Goal: Task Accomplishment & Management: Manage account settings

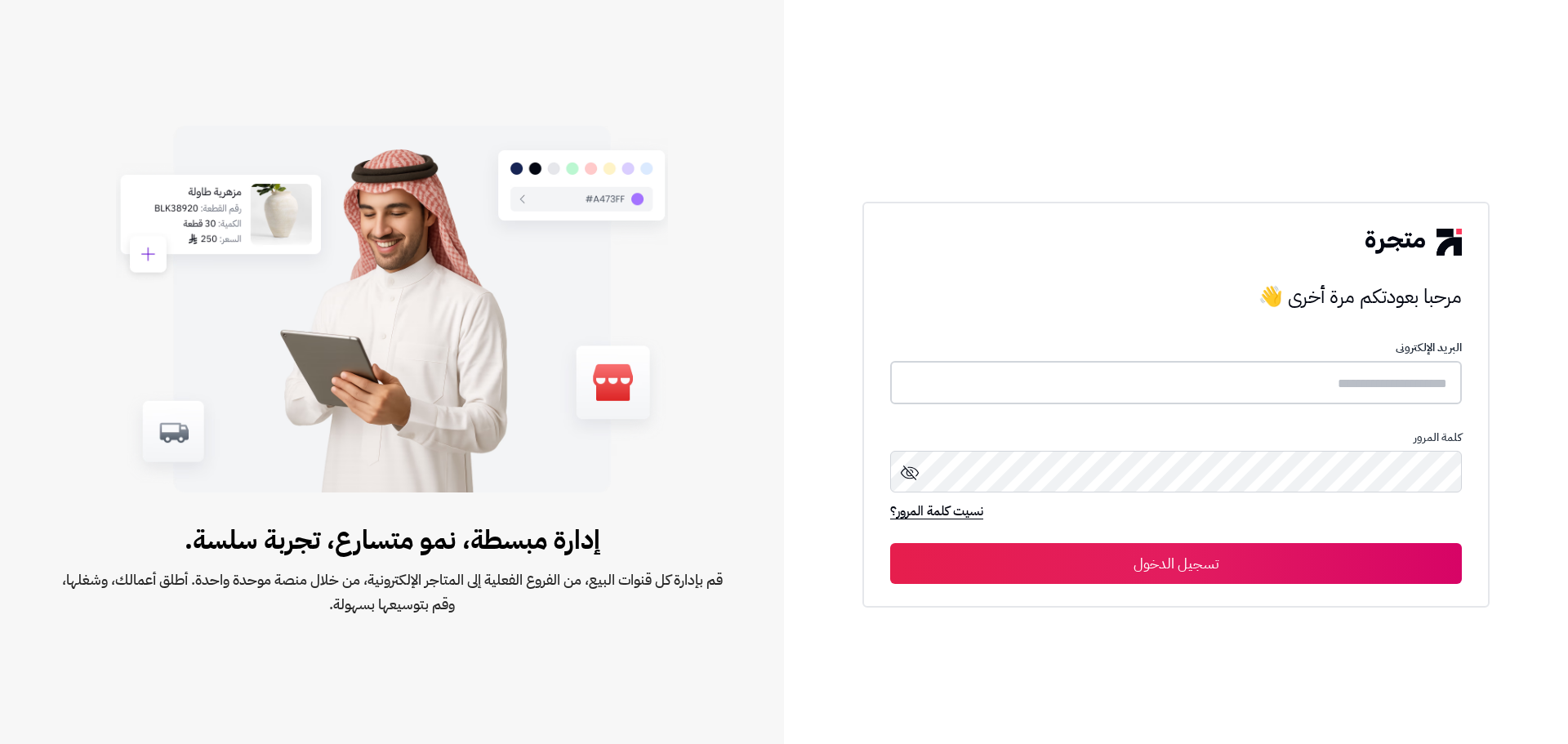
type input "*****"
click at [1144, 551] on button "تسجيل الدخول" at bounding box center [1176, 563] width 571 height 41
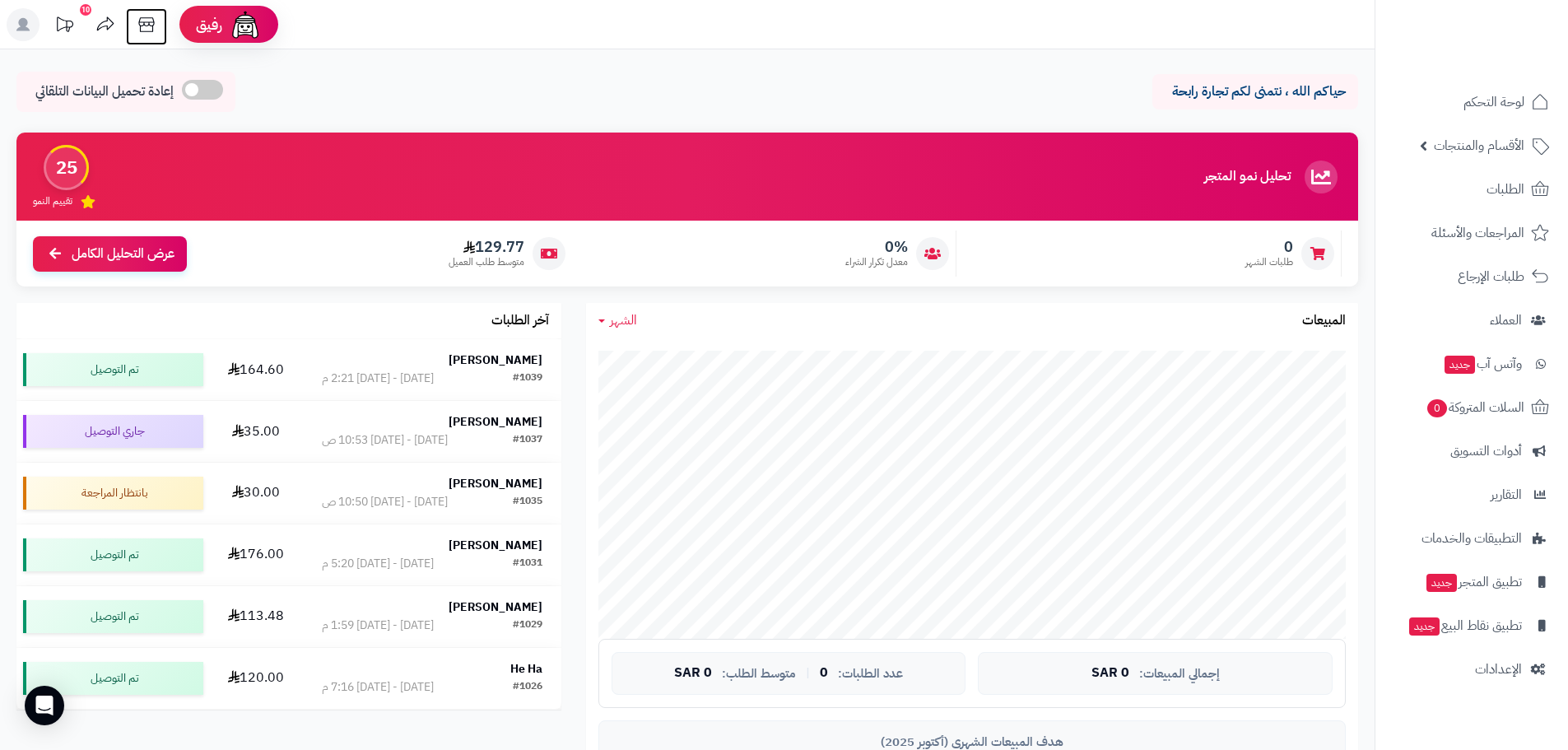
click at [151, 22] on icon at bounding box center [147, 25] width 16 height 15
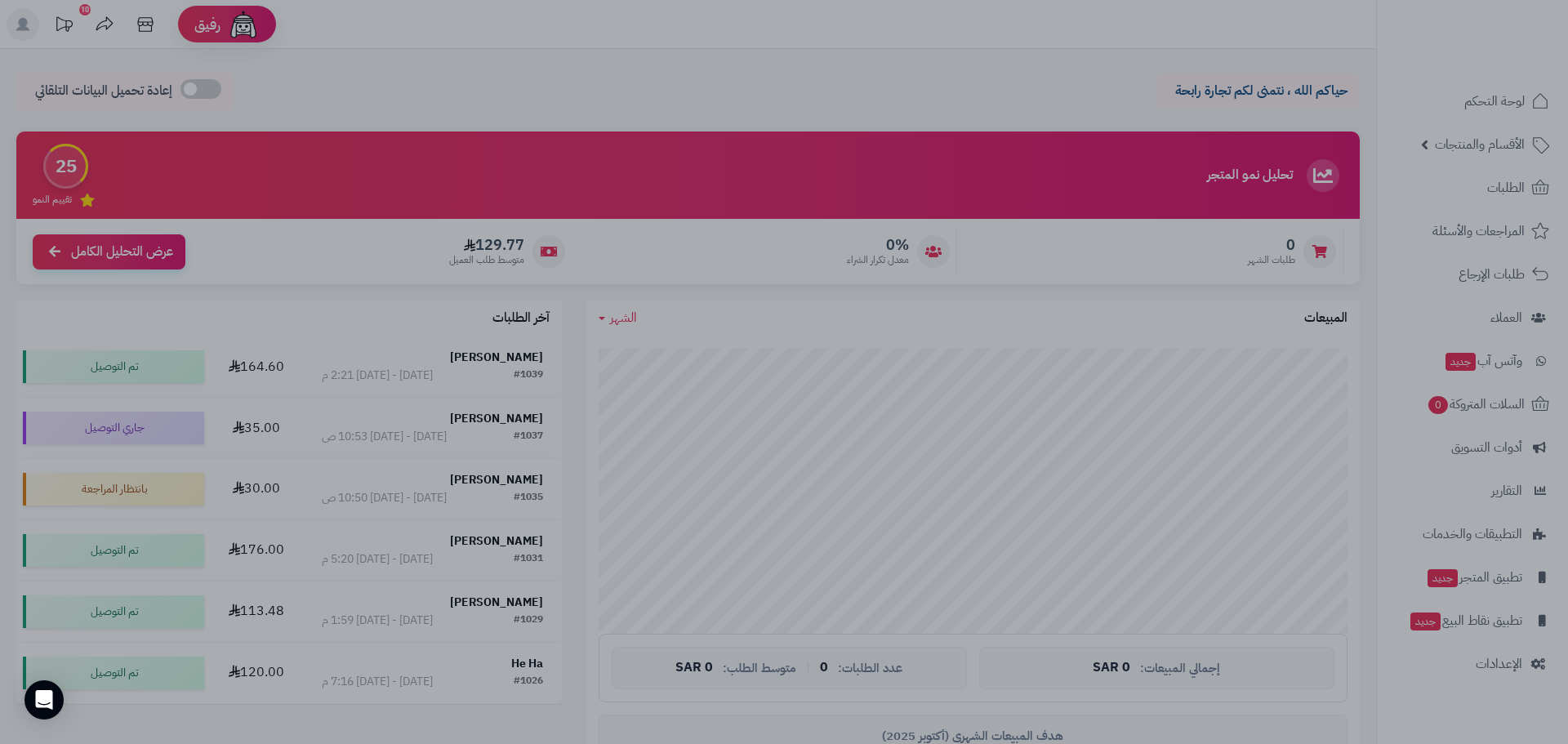
click at [450, 165] on div at bounding box center [784, 372] width 1568 height 744
